Goal: Check status: Check status

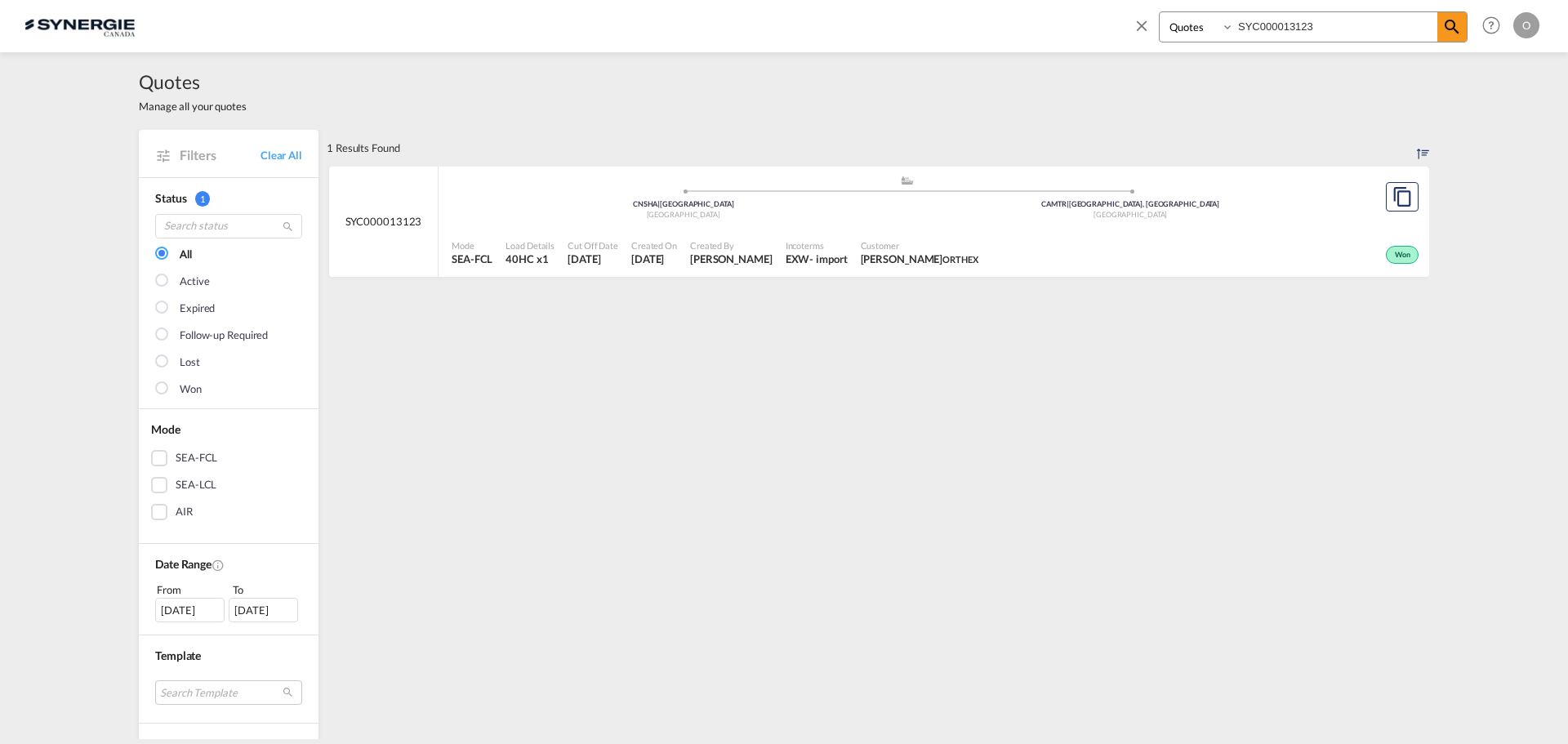
select select "Quotes"
click at [1076, 23] on div "Bookings Quotes Enquiries SYC000013123 Help Resources Product Release O My Prof…" at bounding box center [784, 25] width 1519 height 51
type input "SYC000013444"
click at [1456, 27] on md-icon "icon-magnify" at bounding box center [1451, 26] width 19 height 19
click at [888, 252] on span "David Paquet tilton" at bounding box center [932, 259] width 150 height 14
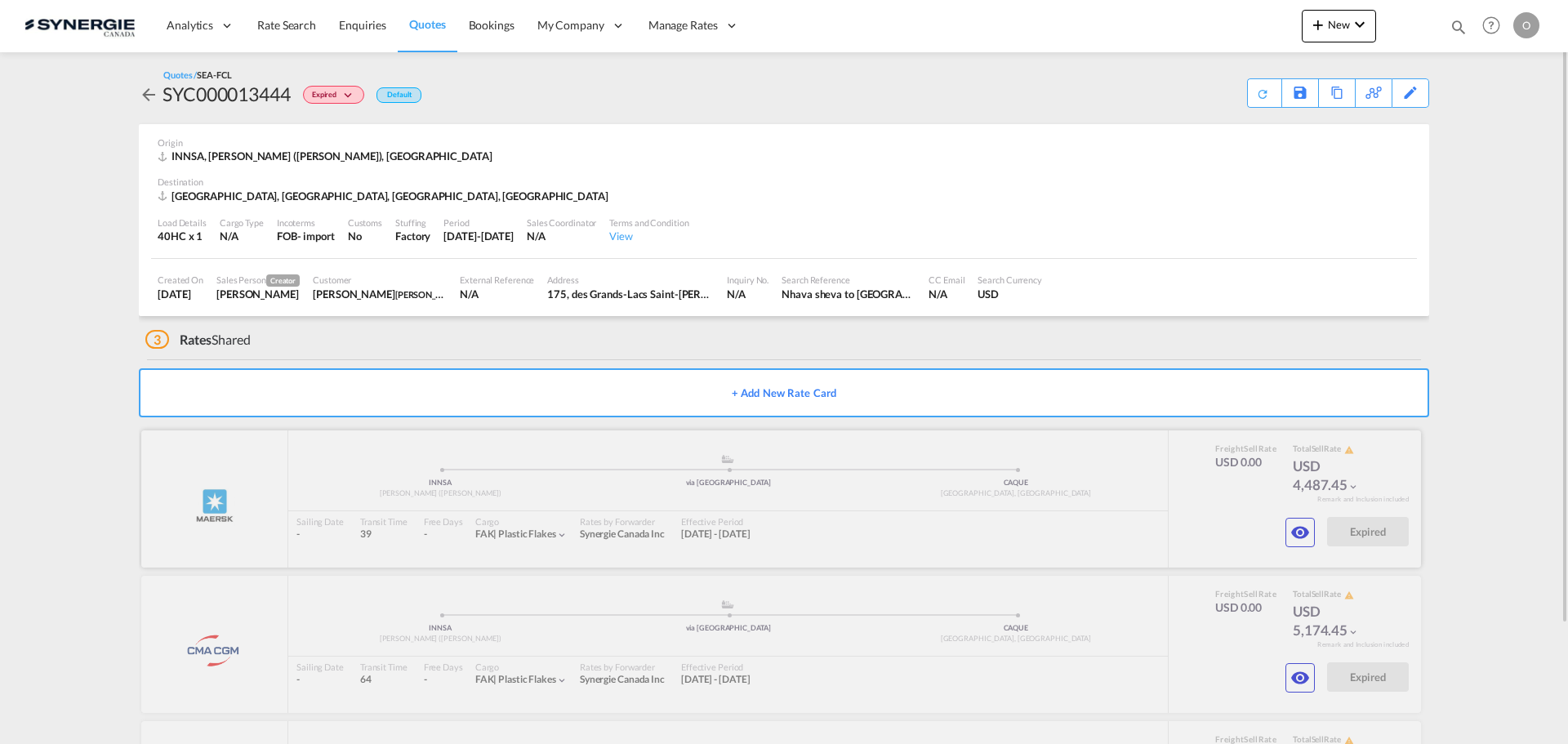
click at [973, 482] on div at bounding box center [781, 499] width 1280 height 137
click at [1292, 531] on md-icon "icon-eye" at bounding box center [1299, 532] width 19 height 19
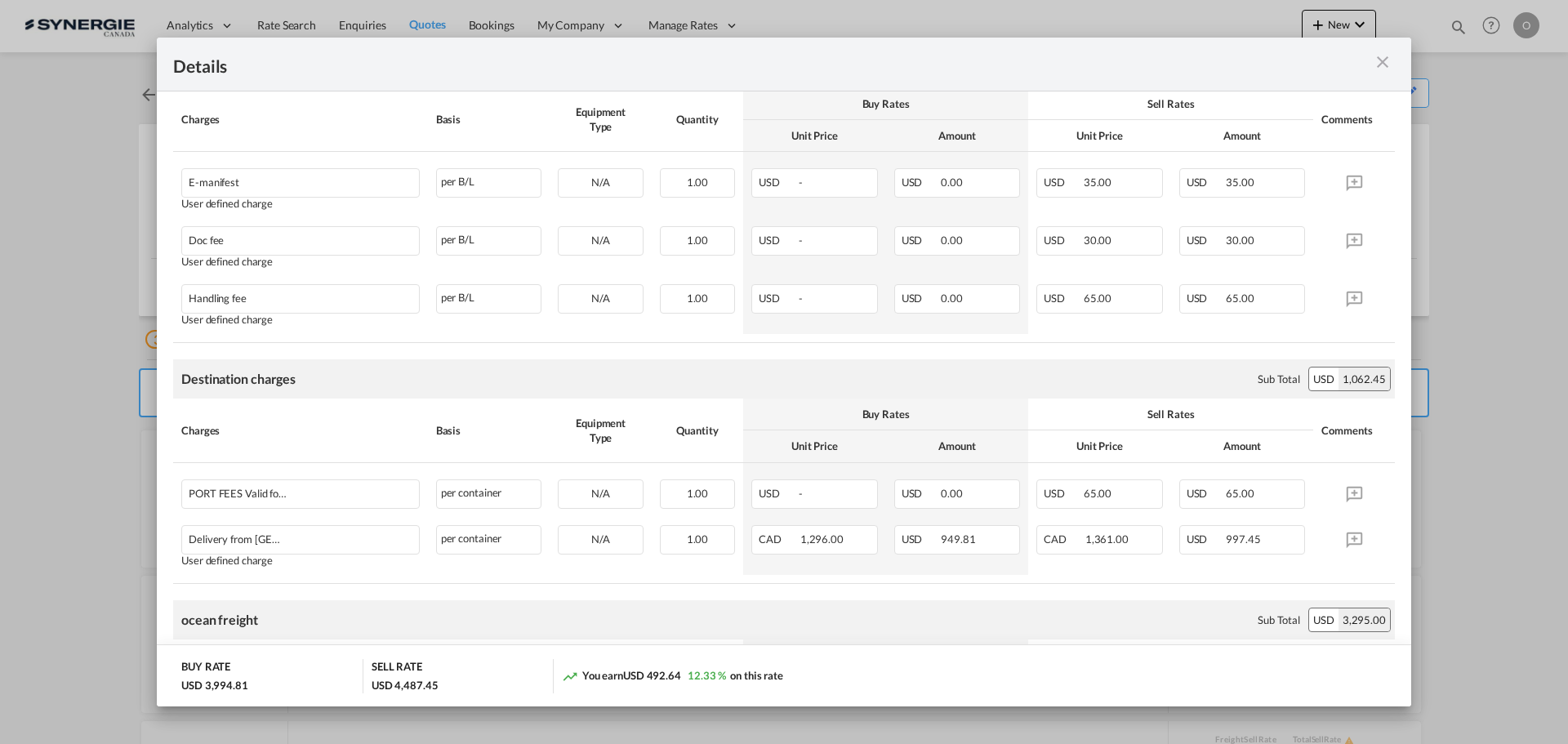
scroll to position [490, 0]
